Goal: Task Accomplishment & Management: Manage account settings

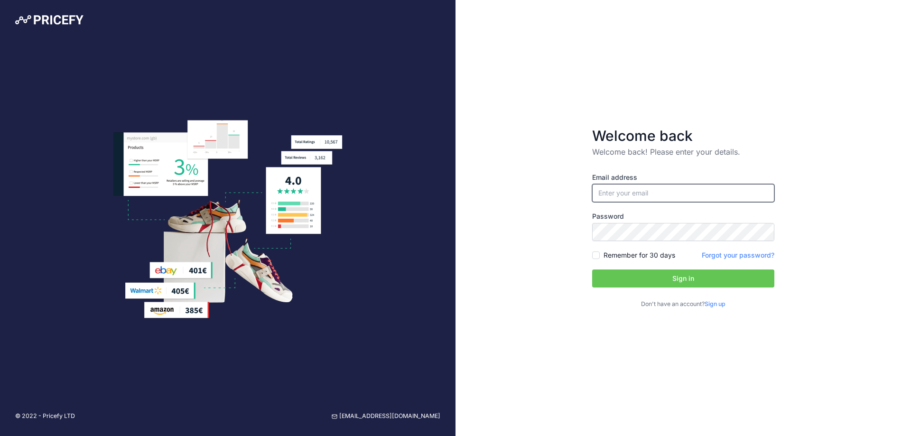
click at [628, 193] on input "email" at bounding box center [683, 193] width 182 height 18
type input "manasvisihag25@gmail.com"
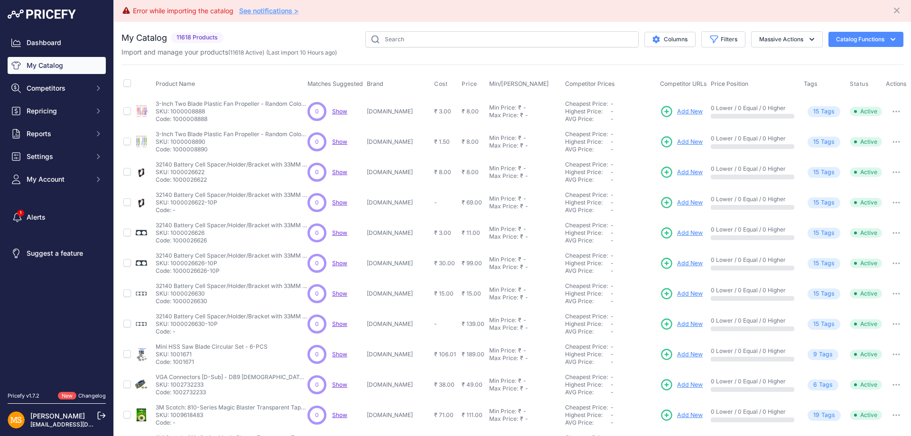
click at [274, 12] on link "See notifications >" at bounding box center [268, 11] width 59 height 8
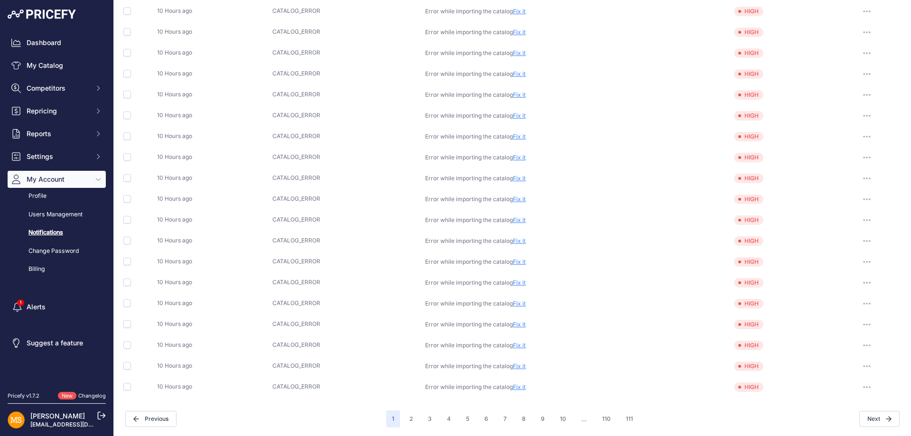
scroll to position [96, 0]
